Goal: Task Accomplishment & Management: Manage account settings

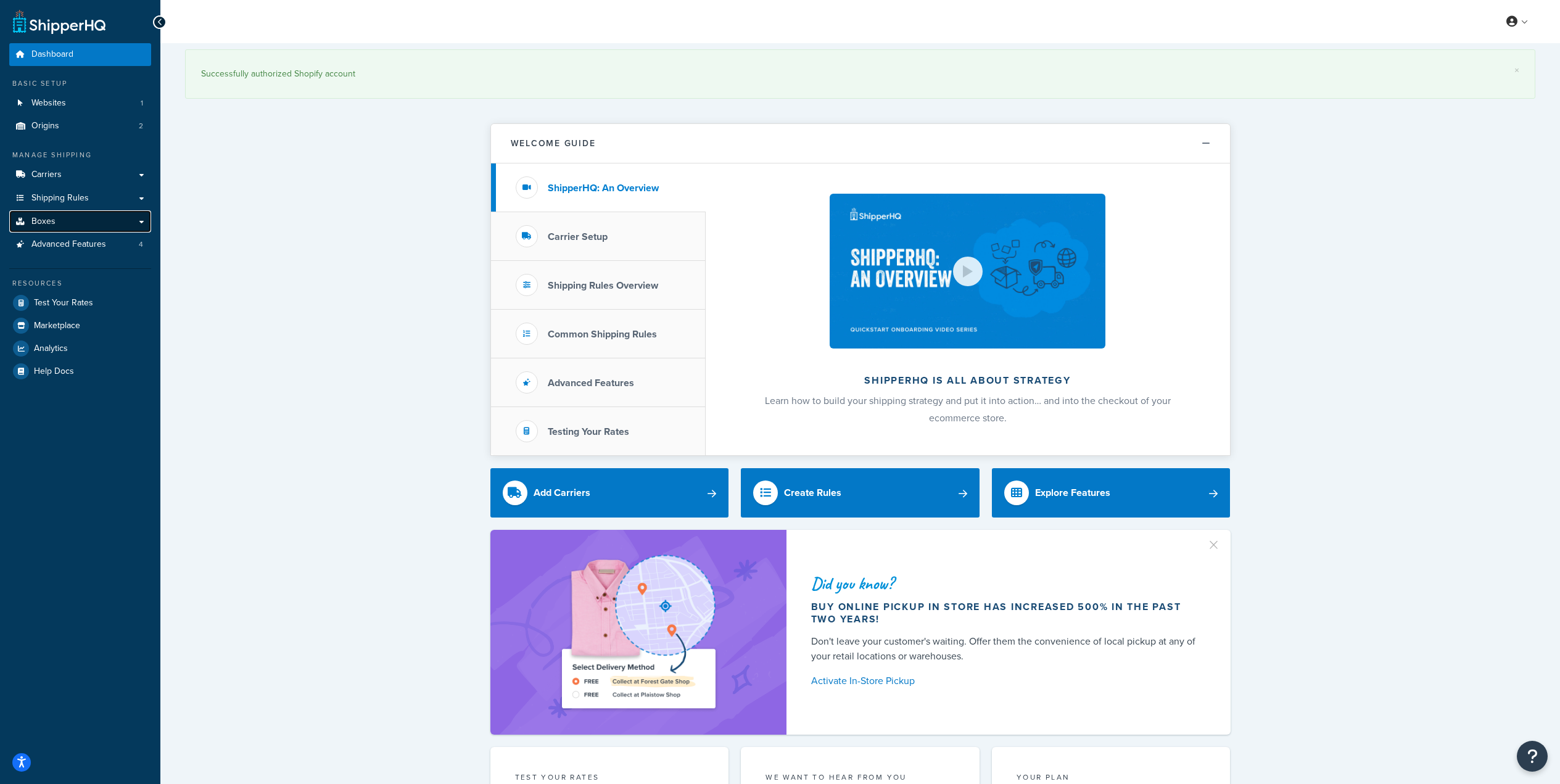
click at [98, 215] on link "Boxes" at bounding box center [80, 221] width 142 height 23
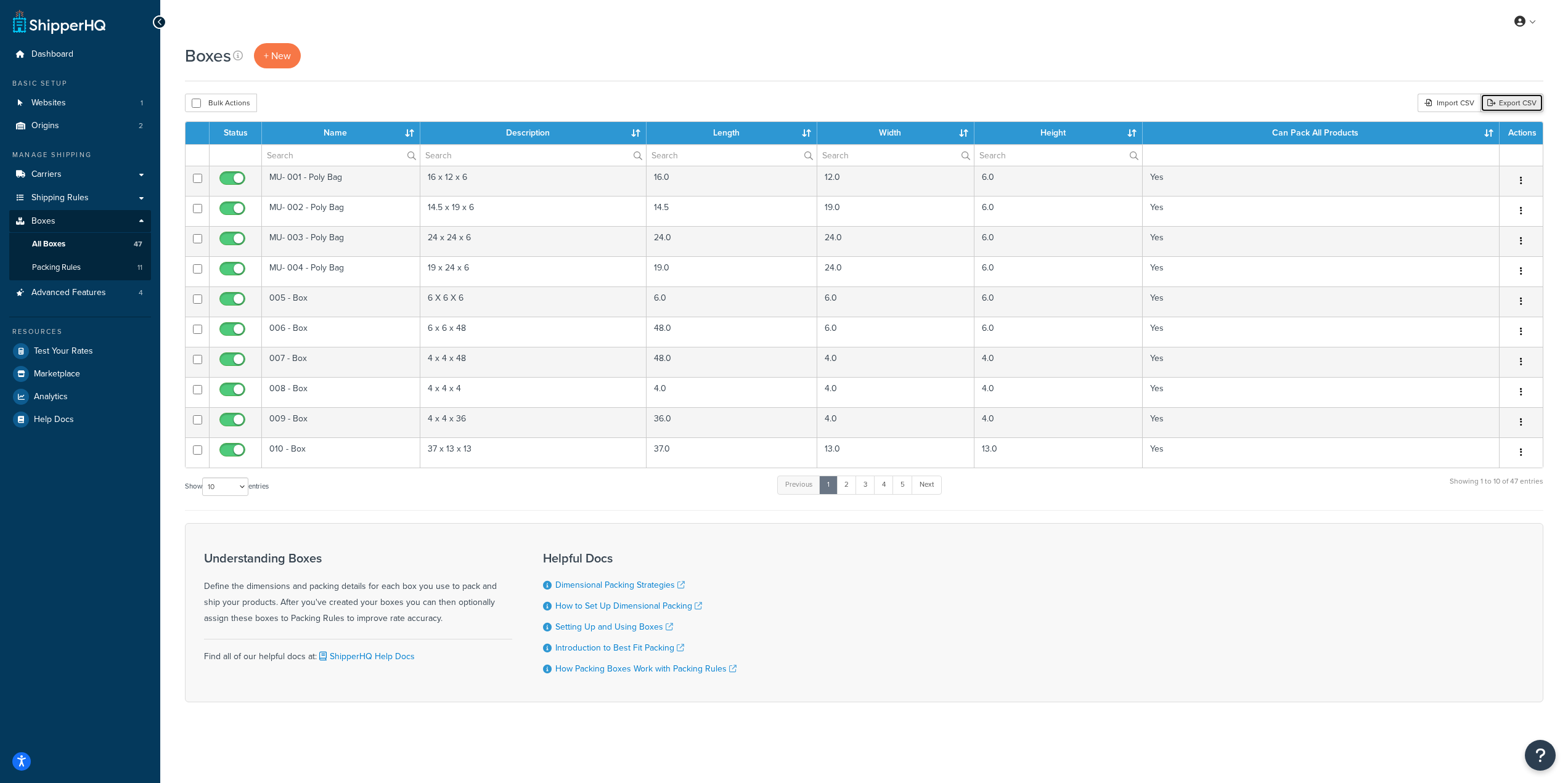
click at [1533, 105] on link "Export CSV" at bounding box center [1512, 103] width 63 height 19
click at [847, 485] on link "2" at bounding box center [846, 485] width 20 height 19
click at [863, 488] on link "3" at bounding box center [863, 485] width 20 height 19
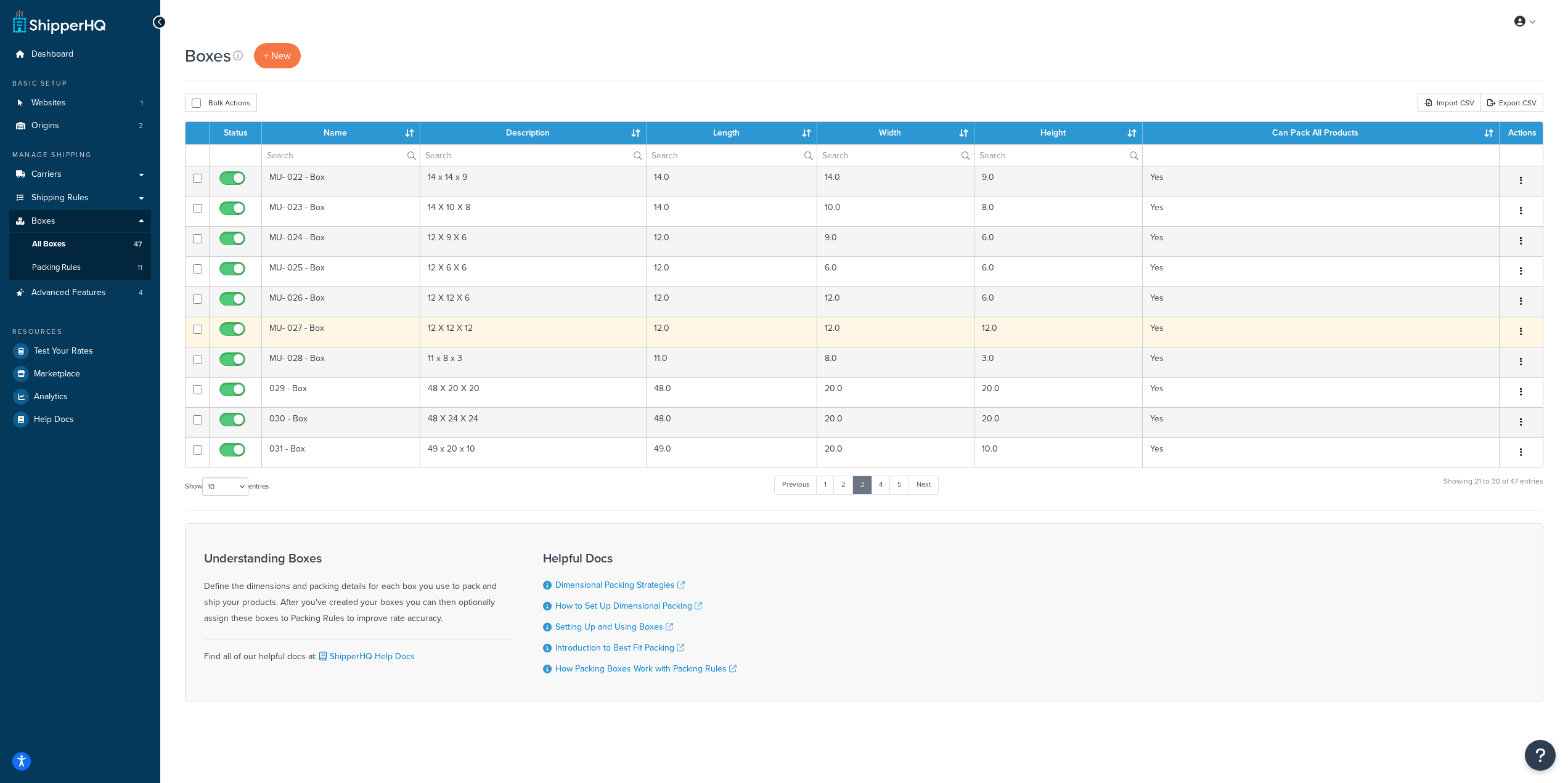
click at [235, 329] on input "checkbox" at bounding box center [234, 332] width 34 height 15
checkbox input "false"
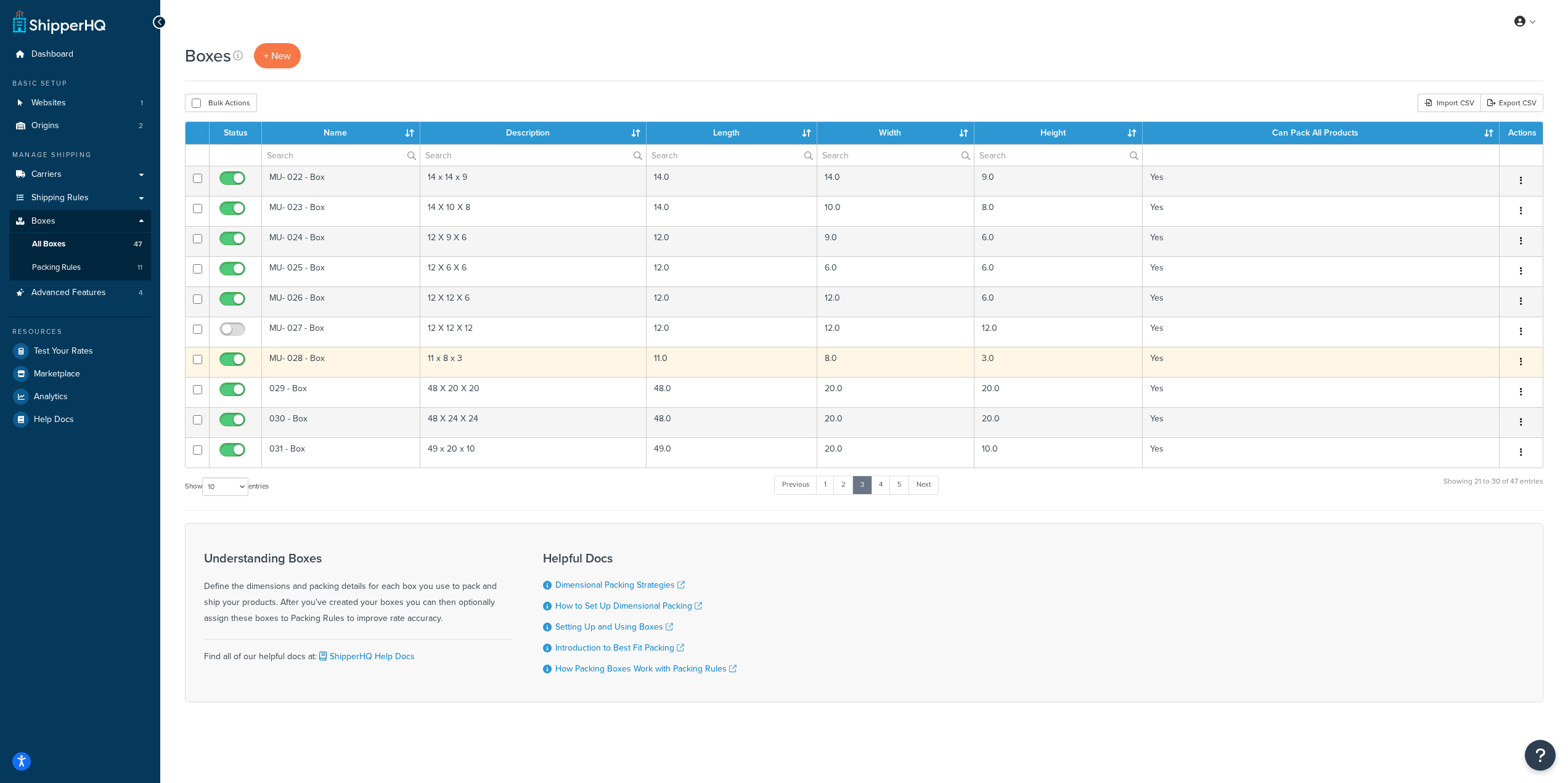
click at [238, 360] on input "checkbox" at bounding box center [234, 362] width 34 height 15
checkbox input "false"
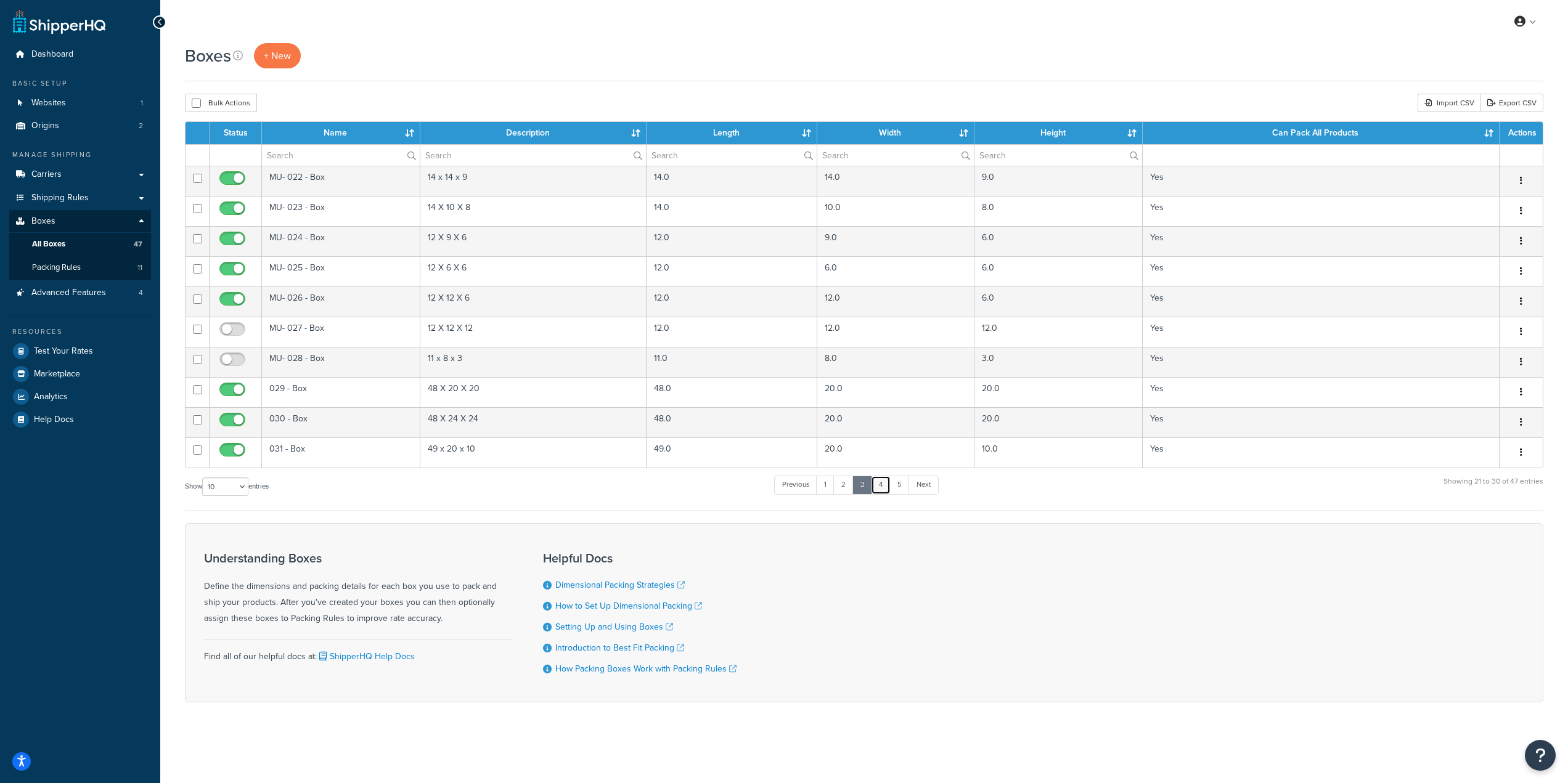
click at [880, 489] on link "4" at bounding box center [881, 485] width 20 height 19
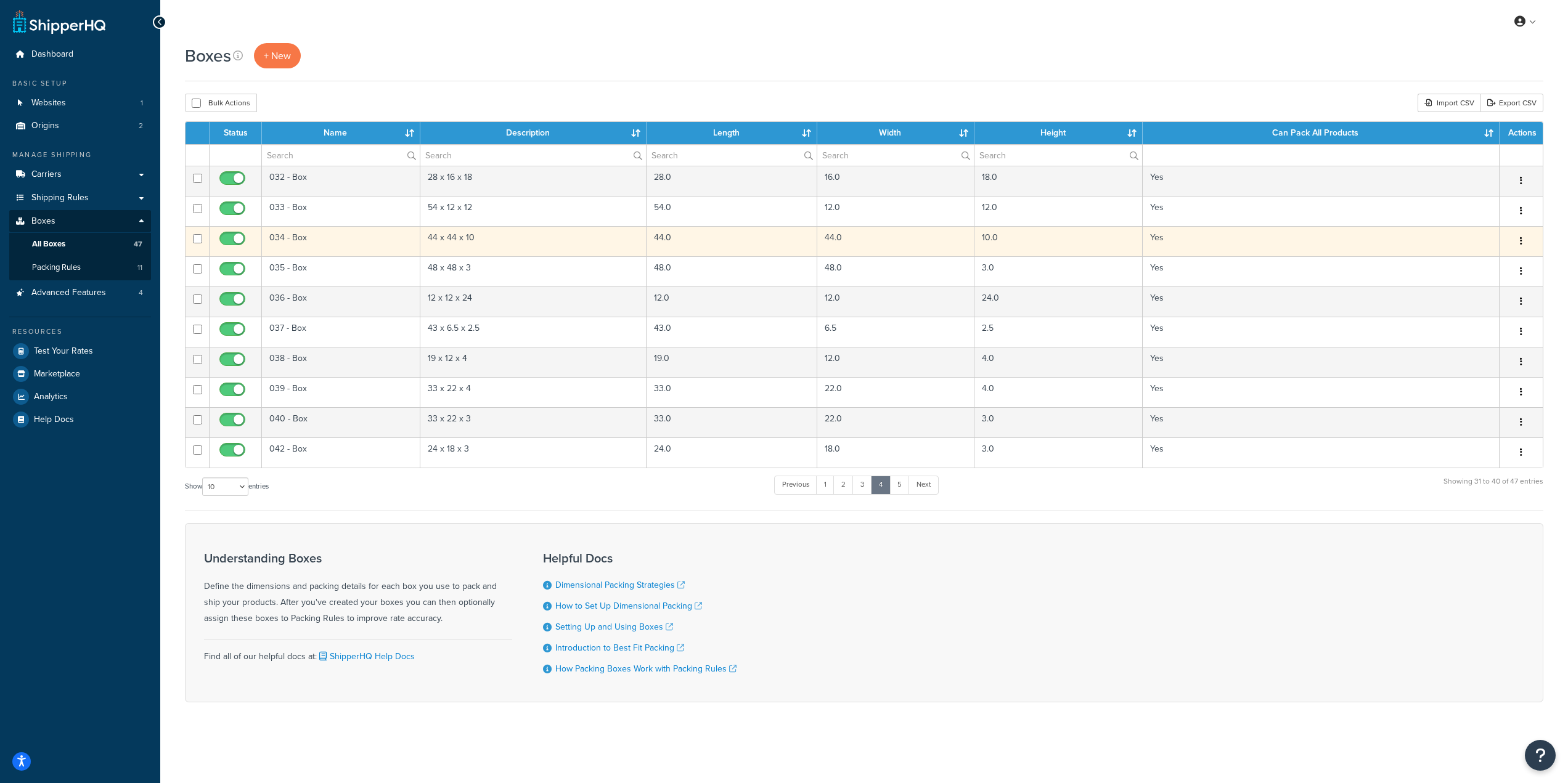
click at [235, 240] on input "checkbox" at bounding box center [234, 242] width 34 height 15
checkbox input "false"
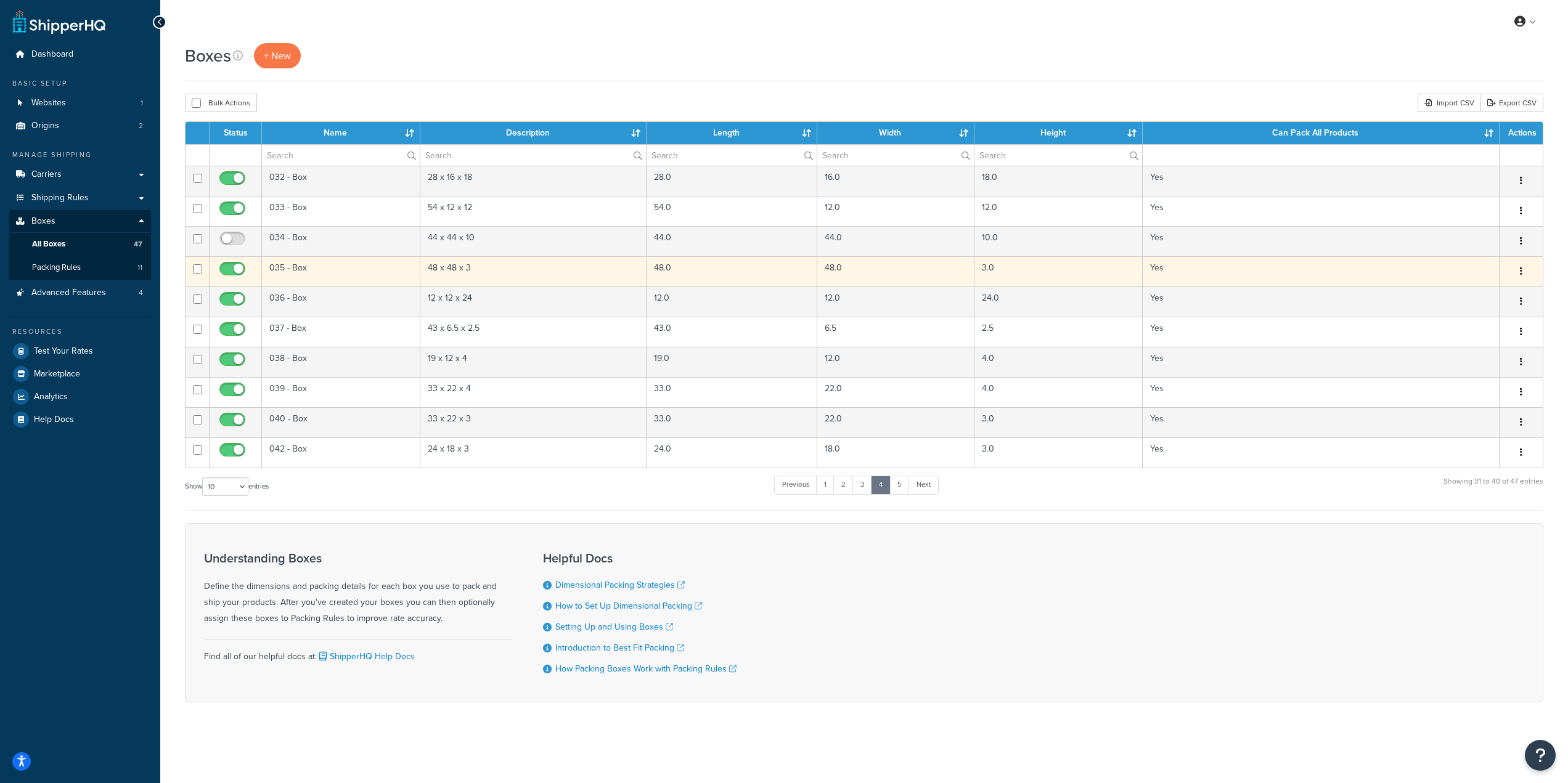
click at [228, 269] on input "checkbox" at bounding box center [234, 272] width 34 height 15
checkbox input "false"
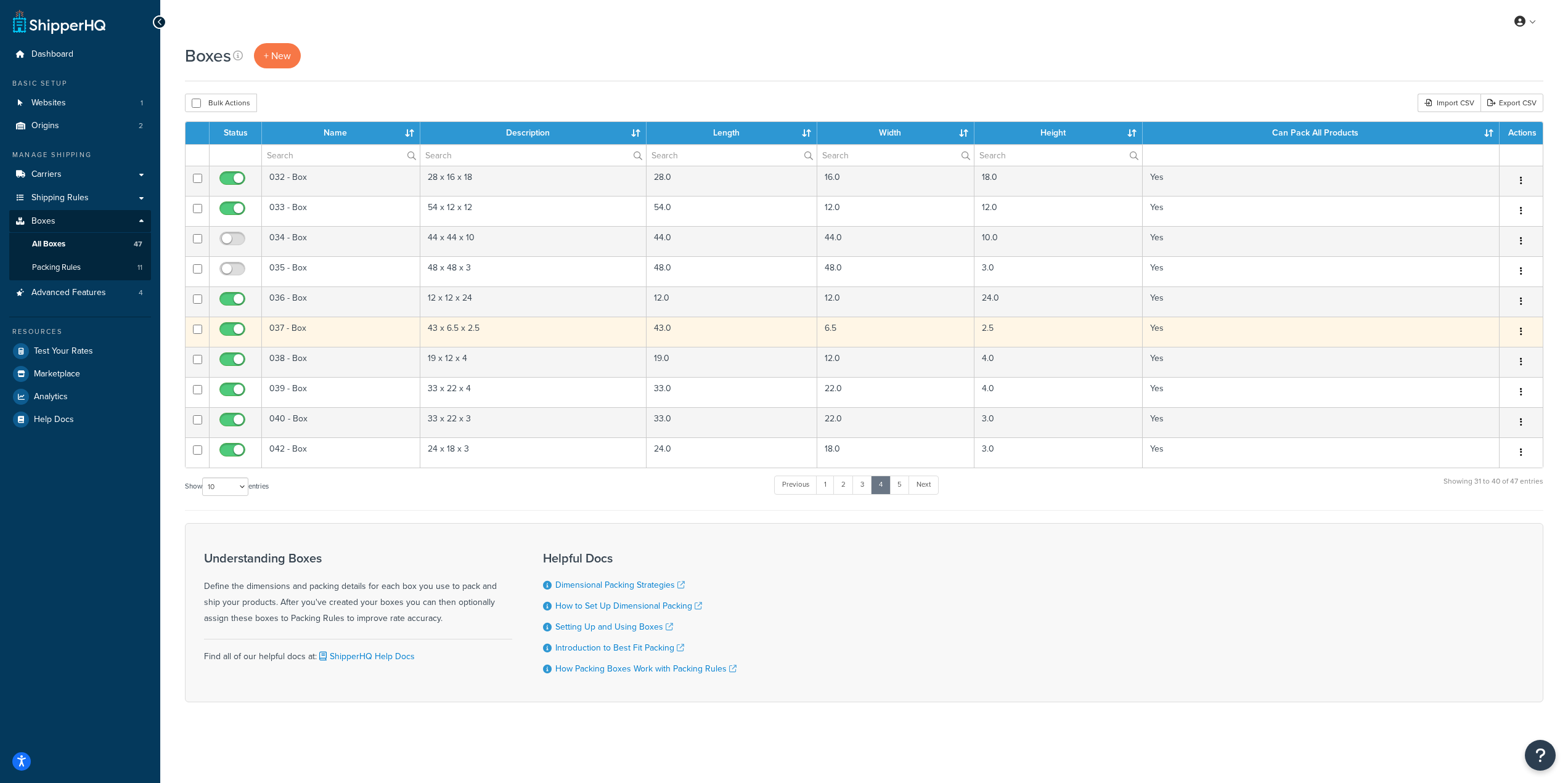
click at [231, 327] on input "checkbox" at bounding box center [234, 332] width 34 height 15
checkbox input "false"
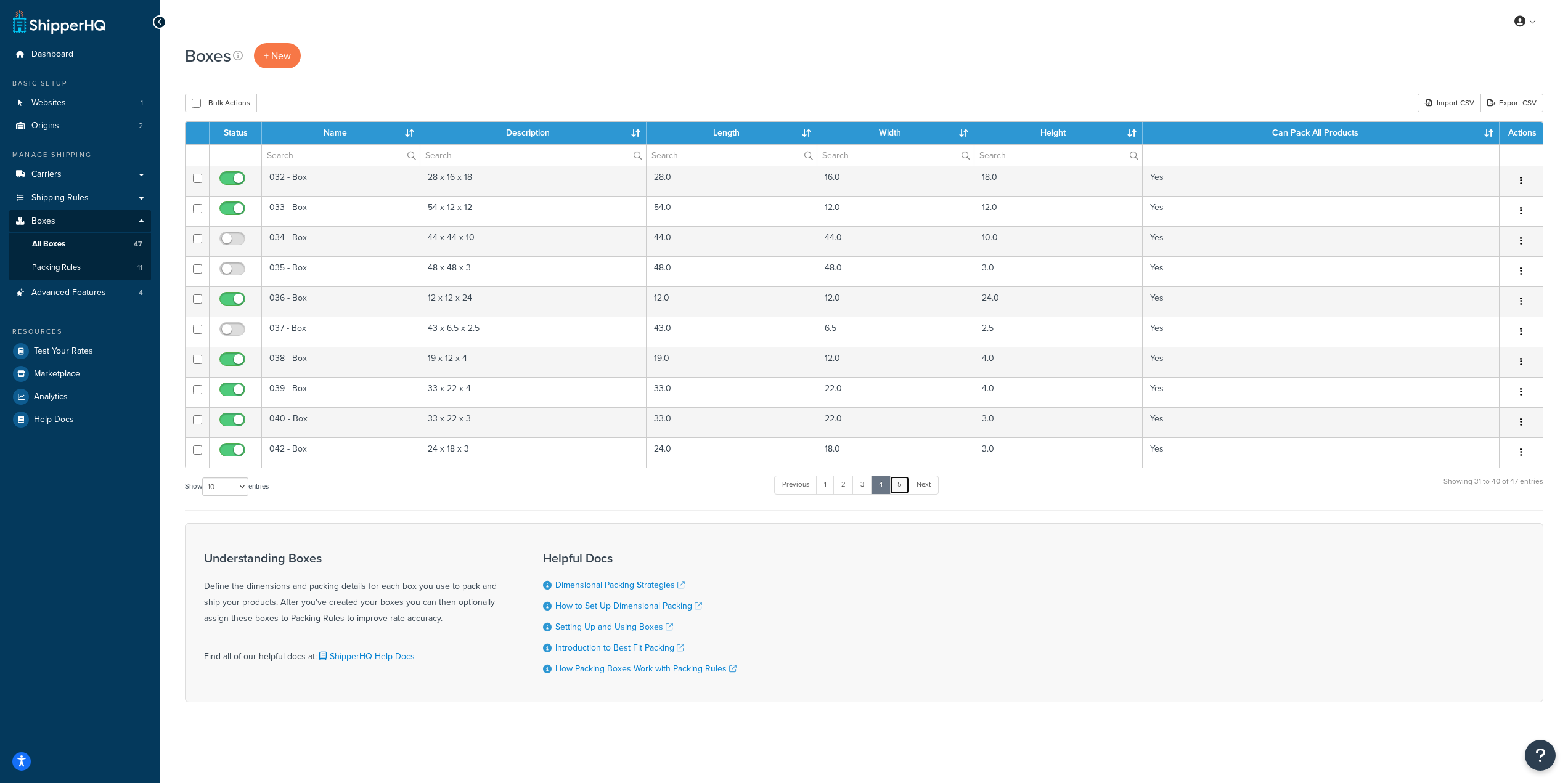
click at [905, 492] on link "5" at bounding box center [899, 485] width 20 height 19
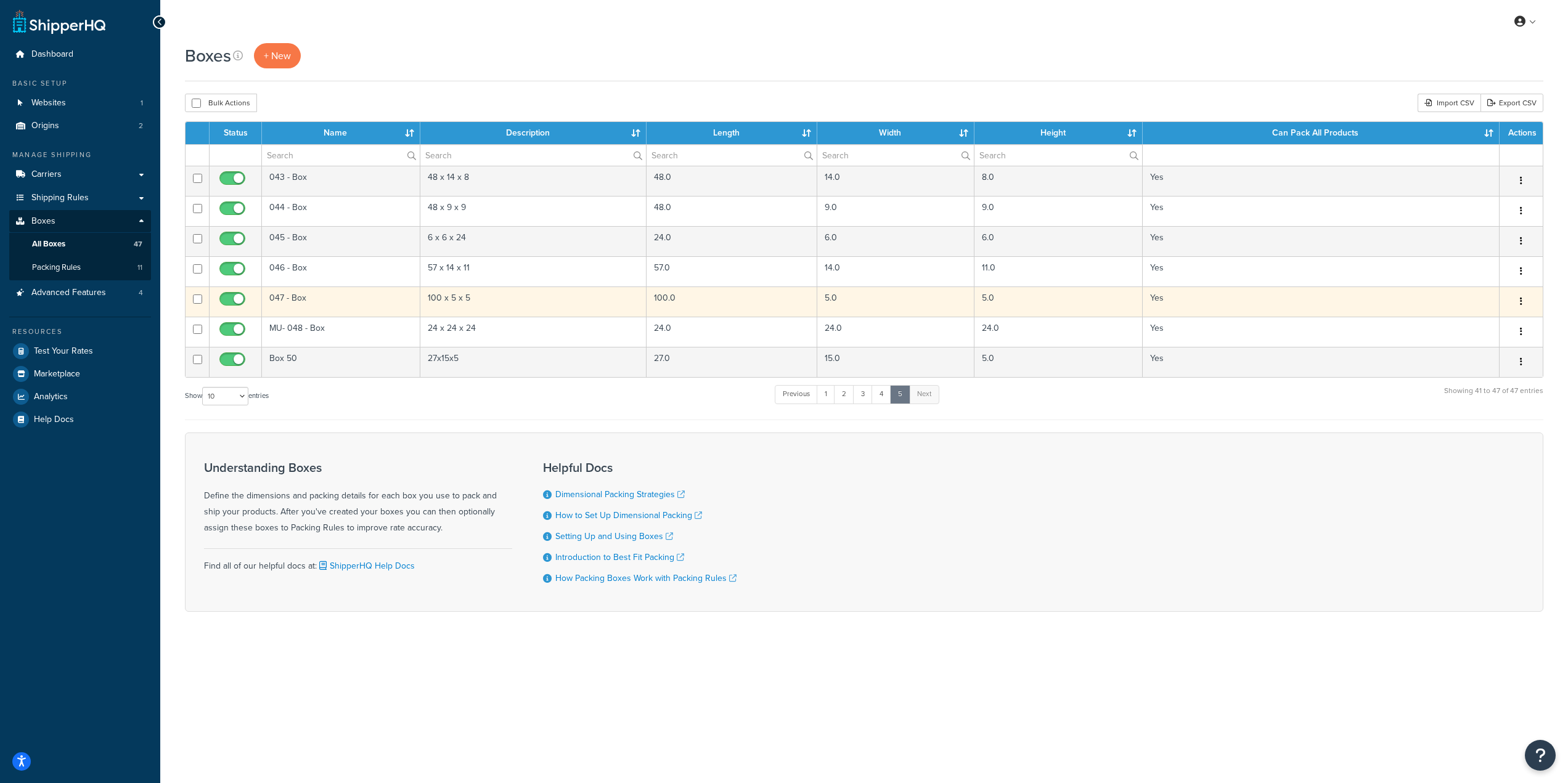
click at [234, 298] on input "checkbox" at bounding box center [234, 302] width 34 height 15
checkbox input "true"
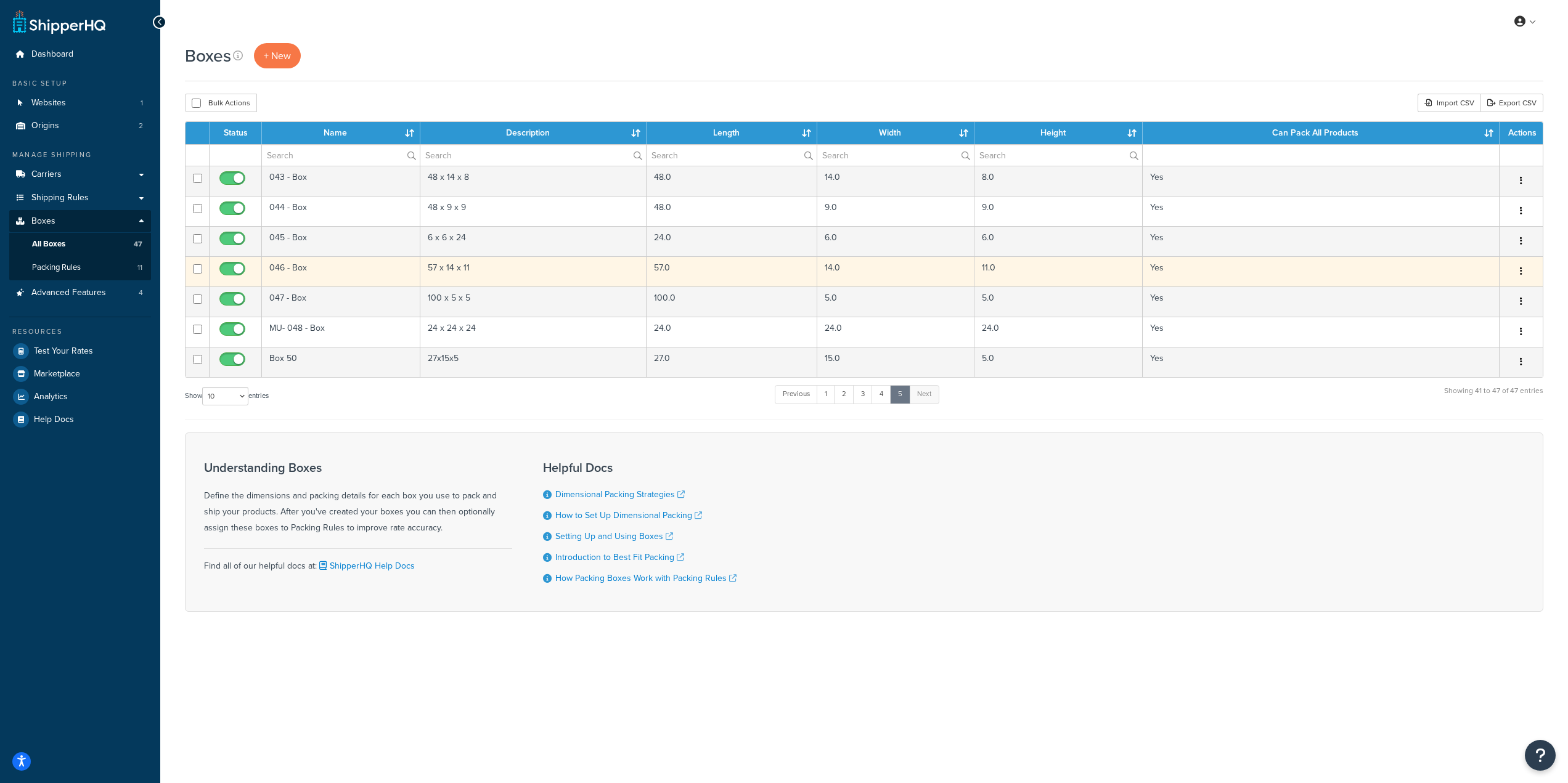
click at [230, 273] on input "checkbox" at bounding box center [234, 272] width 34 height 15
checkbox input "false"
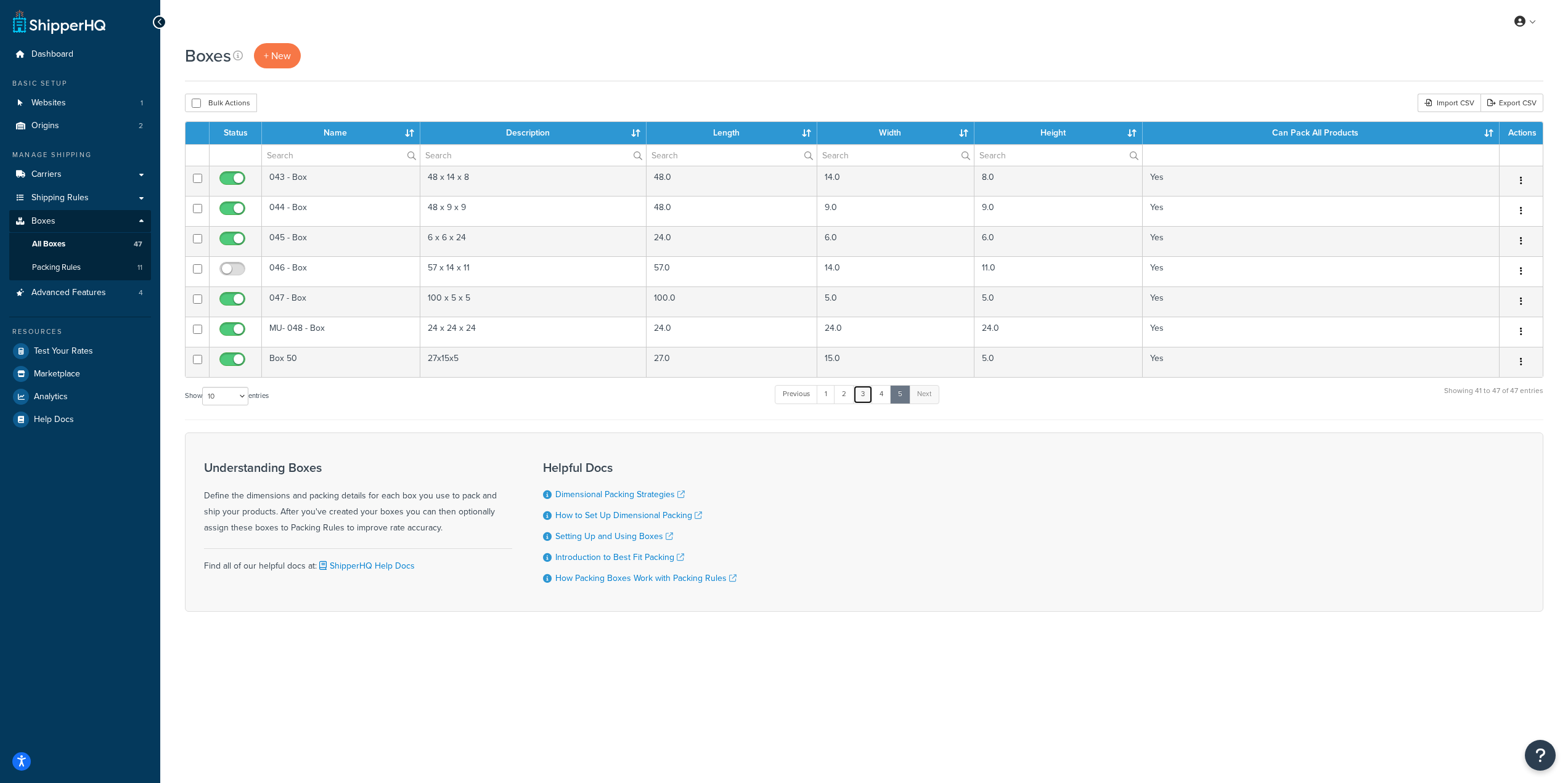
click at [865, 390] on link "3" at bounding box center [863, 395] width 20 height 19
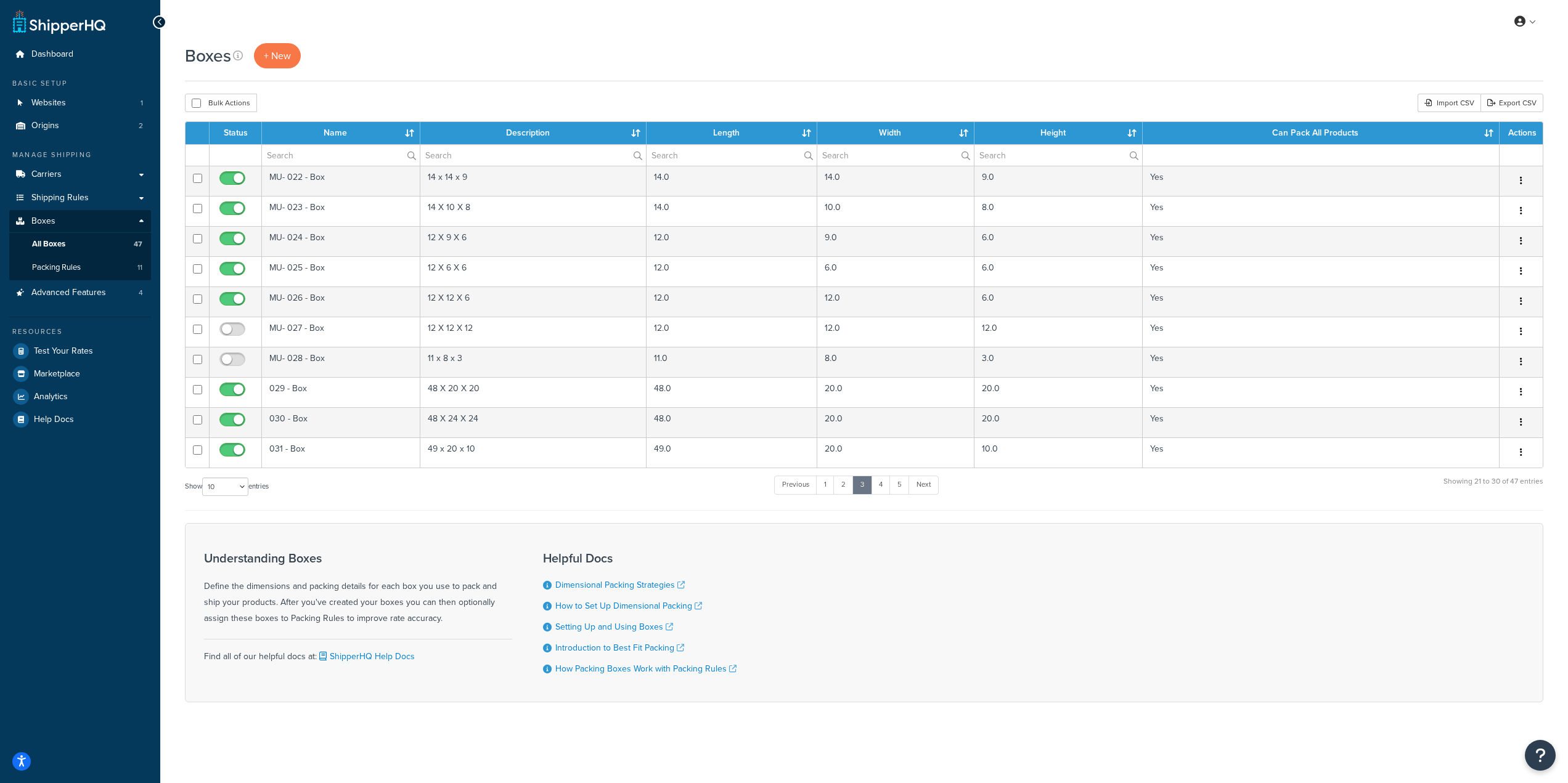
click at [537, 501] on div "Show 10 15 25 50 100 1000 entries Previous 1 2 3 4 5 Next Showing 21 to 30 of 4…" at bounding box center [864, 492] width 1359 height 37
